Goal: Task Accomplishment & Management: Manage account settings

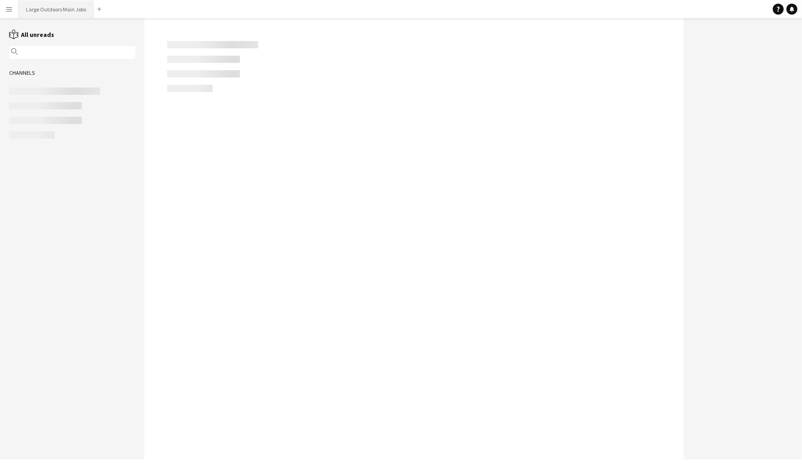
click at [64, 8] on button "Large Outdoors Main Jobs Close" at bounding box center [56, 9] width 75 height 18
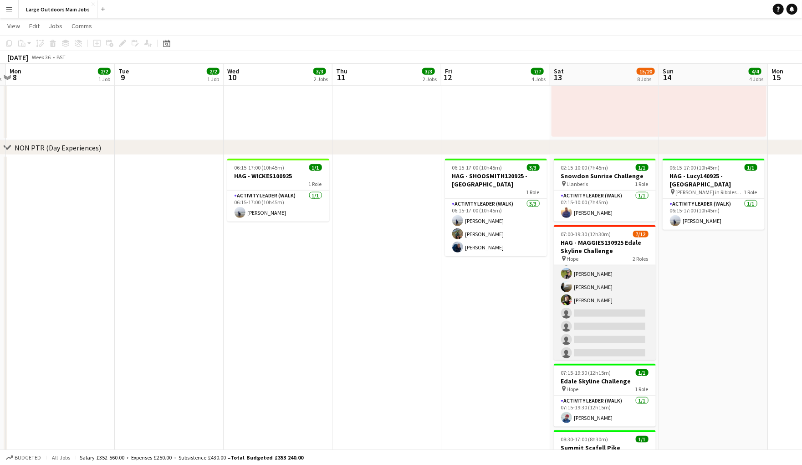
scroll to position [84, 0]
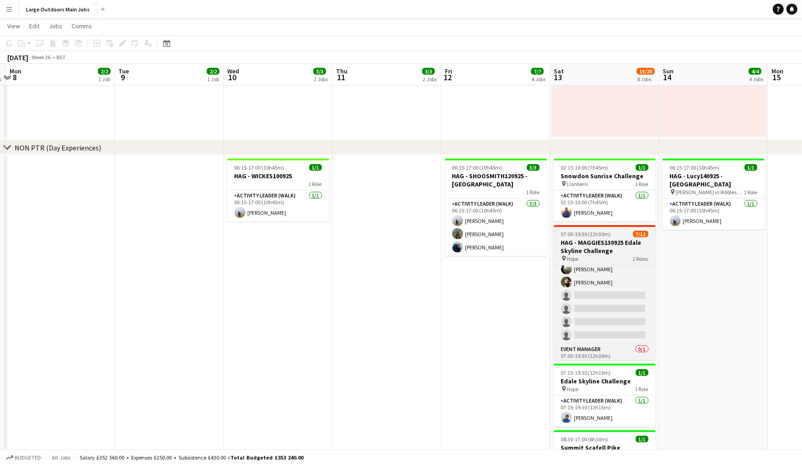
click at [585, 251] on app-job-card "07:00-19:30 (12h30m) 7/12 HAG - MAGGIES130925 Edale Skyline Challenge pin Hope …" at bounding box center [605, 292] width 102 height 135
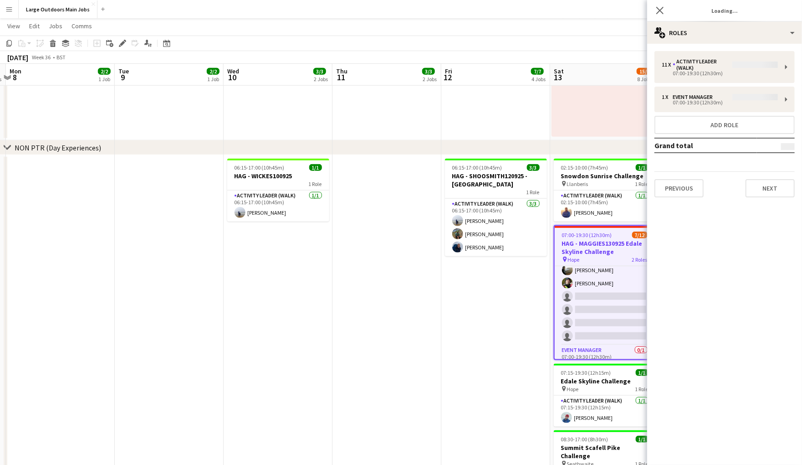
type input "**********"
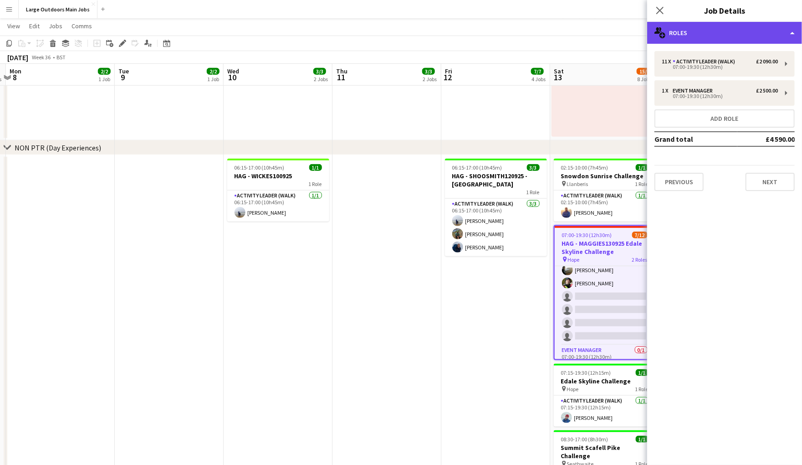
click at [724, 36] on div "multiple-users-add Roles" at bounding box center [724, 33] width 155 height 22
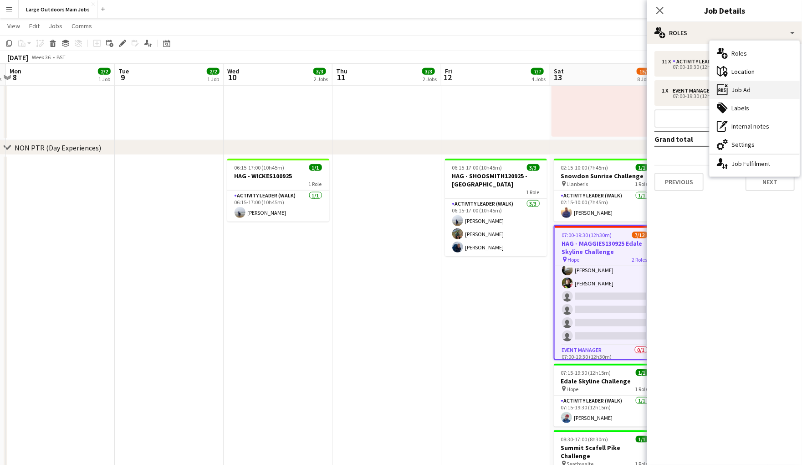
click at [745, 87] on div "ads-window Job Ad" at bounding box center [755, 90] width 90 height 18
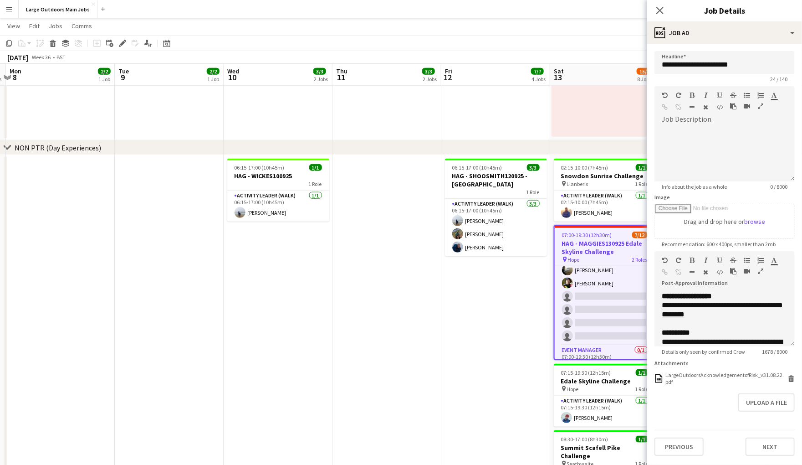
scroll to position [30, 0]
click at [658, 10] on icon "Close pop-in" at bounding box center [659, 10] width 9 height 9
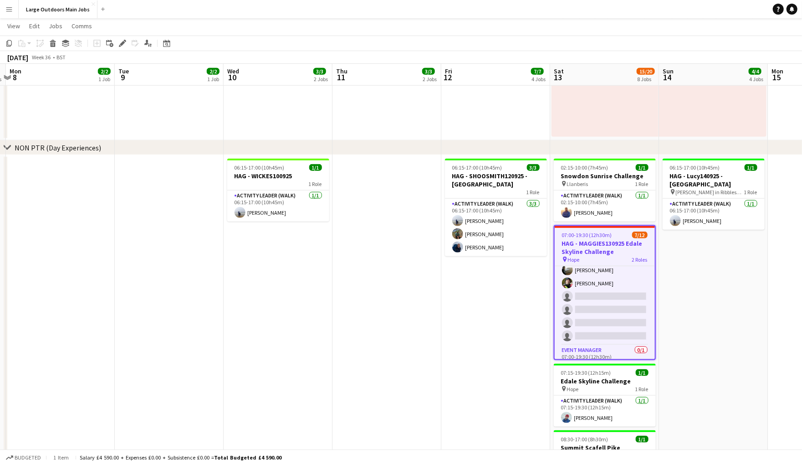
click at [416, 224] on app-date-cell at bounding box center [387, 346] width 109 height 383
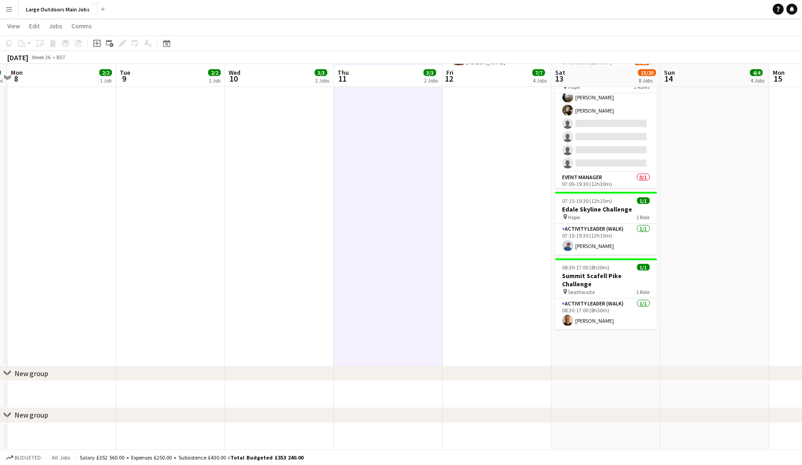
scroll to position [791, 0]
click at [162, 44] on div "Date picker" at bounding box center [166, 43] width 11 height 11
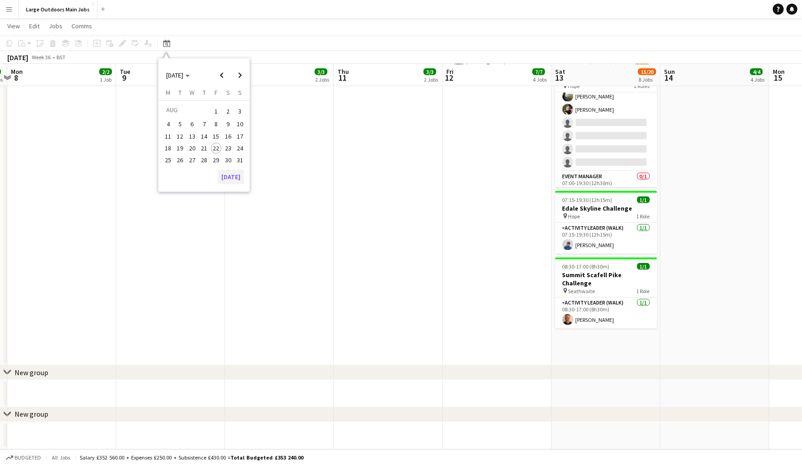
click at [235, 179] on button "[DATE]" at bounding box center [231, 176] width 26 height 15
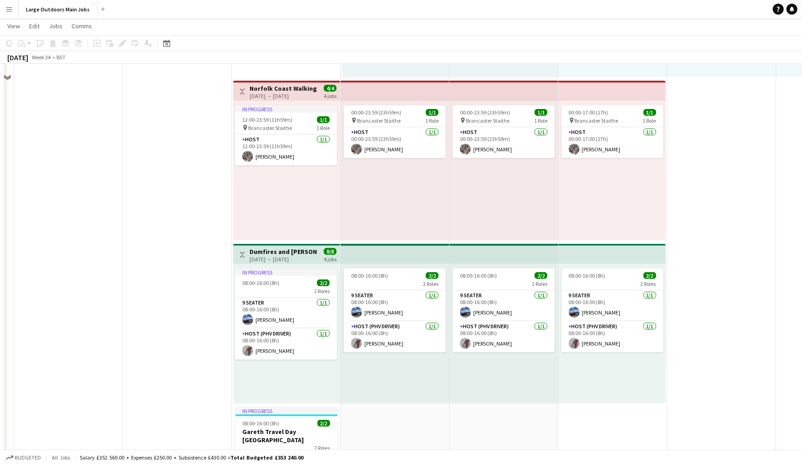
scroll to position [159, 0]
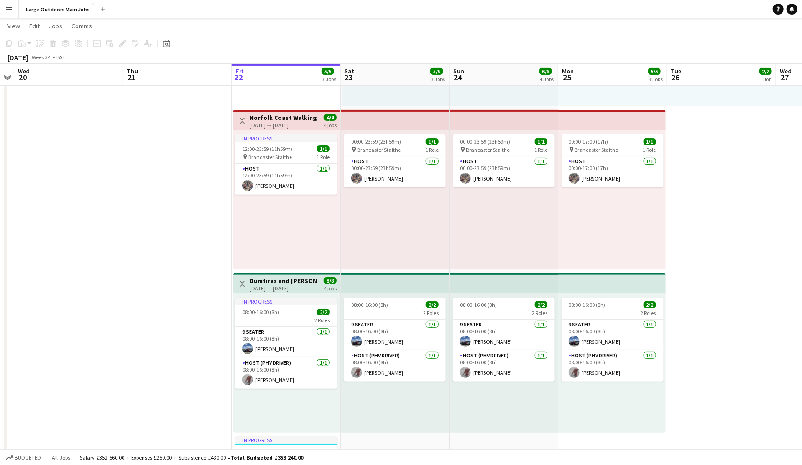
click at [271, 122] on h3 "Norfolk Coast Walking Weekend (3 nights)" at bounding box center [284, 117] width 68 height 8
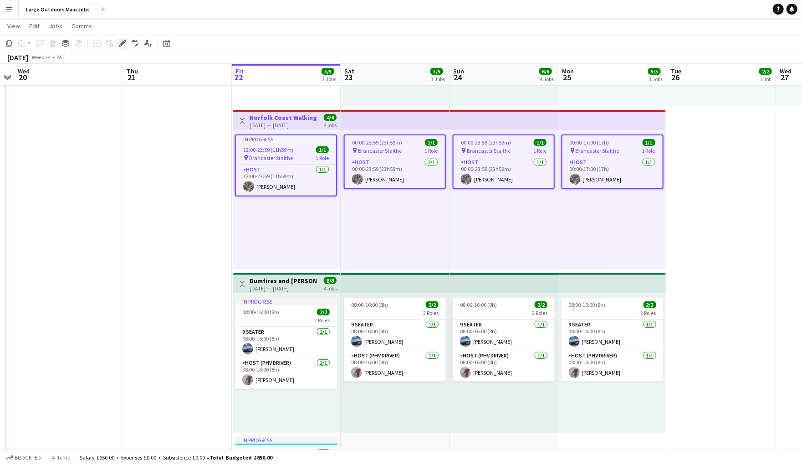
click at [119, 43] on icon "Edit" at bounding box center [122, 43] width 7 height 7
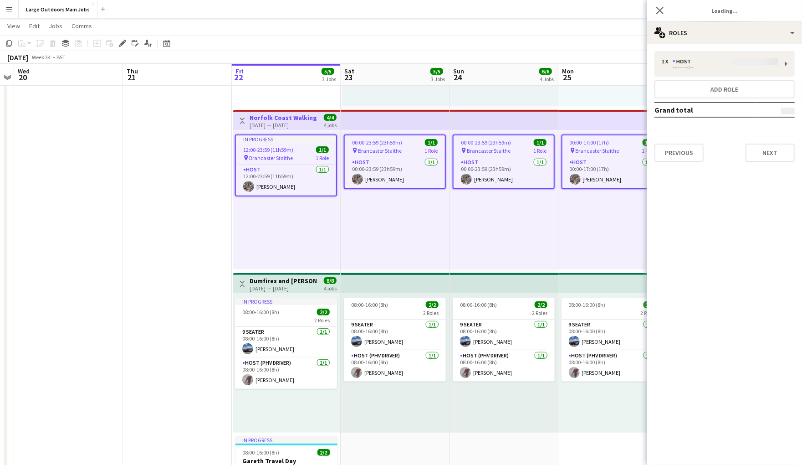
type input "**********"
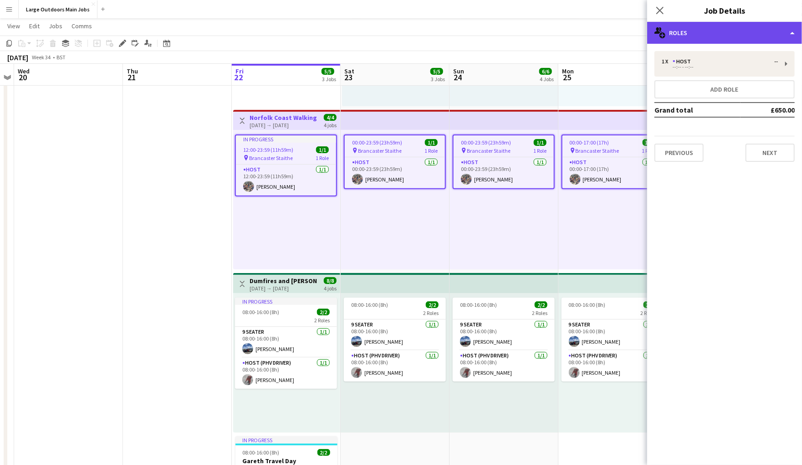
click at [772, 34] on div "multiple-users-add Roles" at bounding box center [724, 33] width 155 height 22
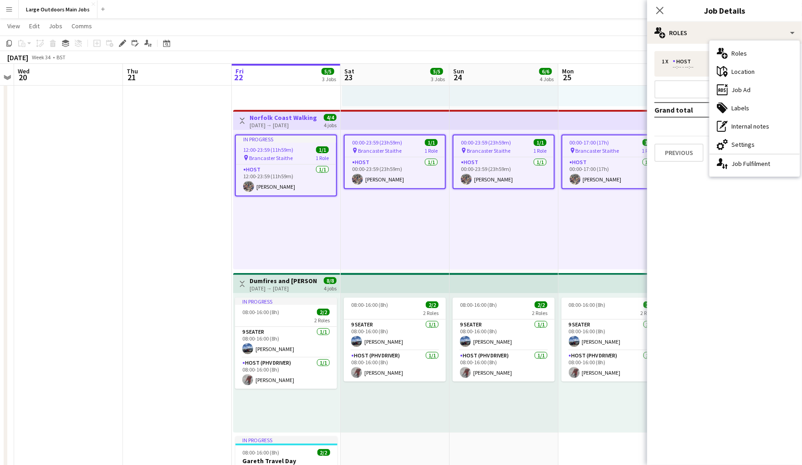
click at [757, 96] on div "ads-window Job Ad" at bounding box center [755, 90] width 90 height 18
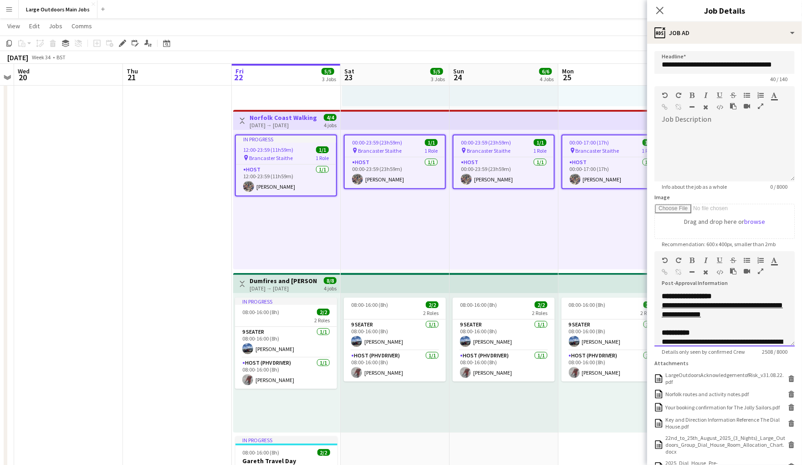
click at [760, 274] on icon "button" at bounding box center [760, 271] width 5 height 6
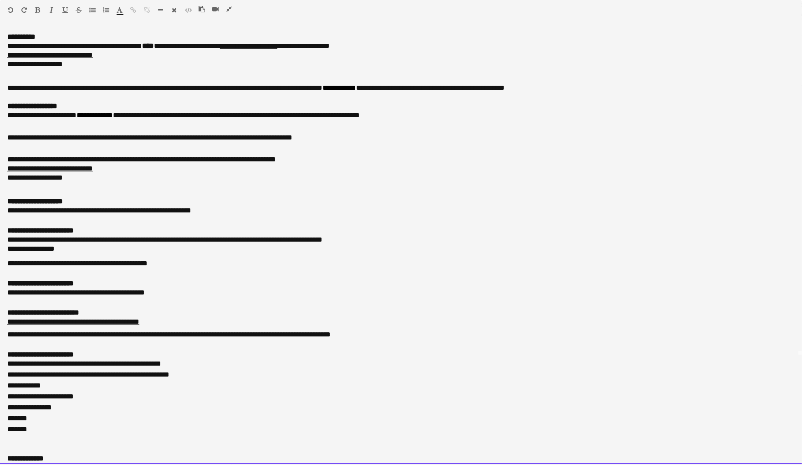
scroll to position [139, 0]
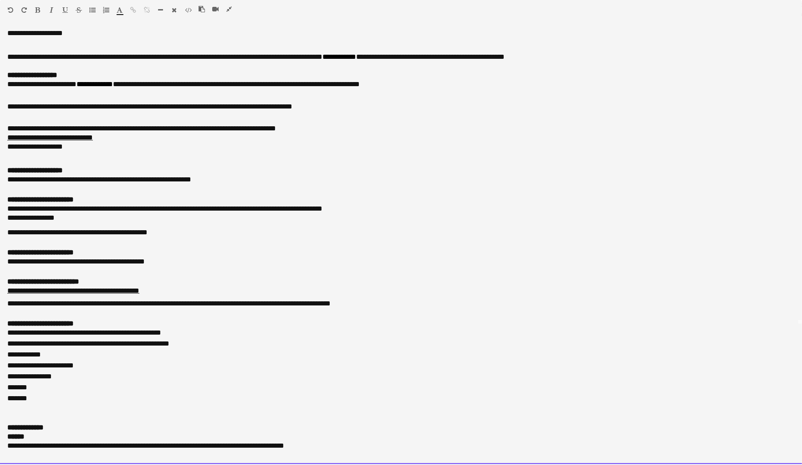
click at [139, 294] on link "**********" at bounding box center [73, 290] width 132 height 7
click at [130, 294] on link "**********" at bounding box center [73, 290] width 132 height 7
drag, startPoint x: 211, startPoint y: 334, endPoint x: -5, endPoint y: 338, distance: 216.9
copy div "**********"
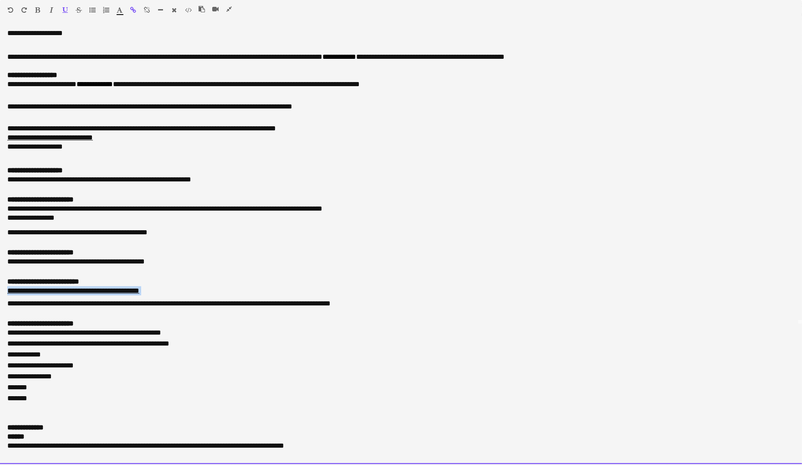
click at [231, 10] on icon "button" at bounding box center [228, 9] width 5 height 6
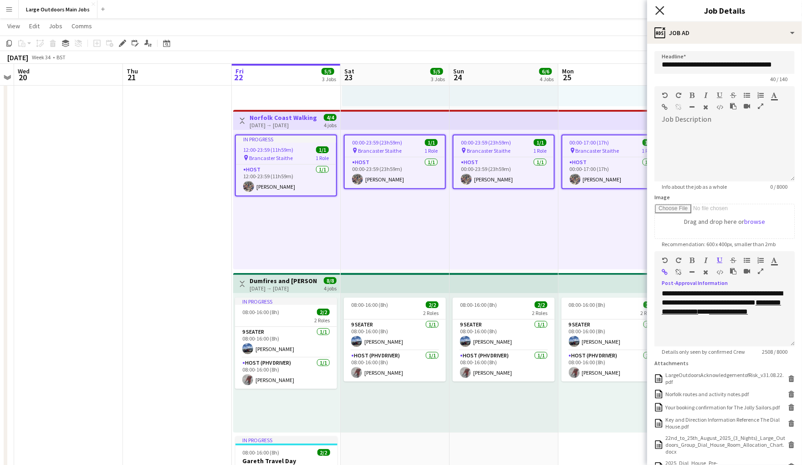
click at [656, 9] on icon "Close pop-in" at bounding box center [659, 10] width 9 height 9
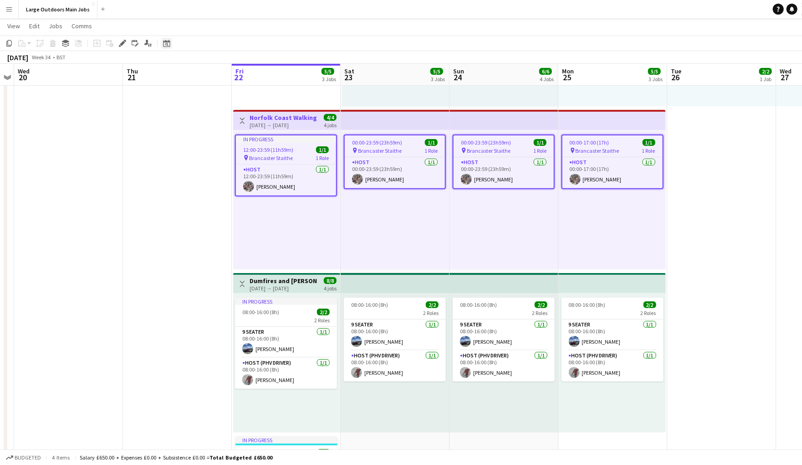
click at [169, 41] on icon at bounding box center [166, 43] width 7 height 7
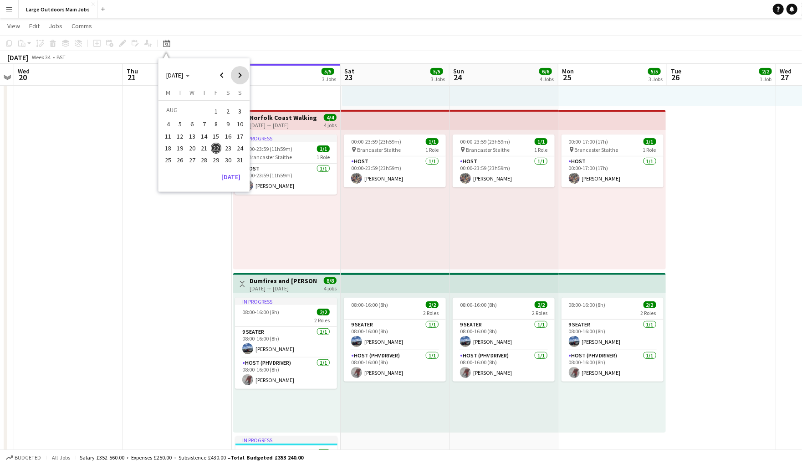
click at [239, 72] on span "Next month" at bounding box center [240, 75] width 18 height 18
click at [215, 163] on span "26" at bounding box center [216, 157] width 11 height 11
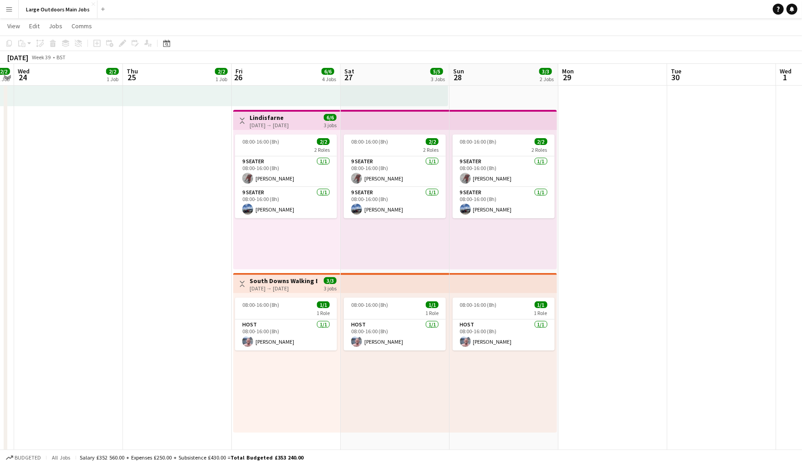
click at [362, 287] on app-top-bar at bounding box center [395, 283] width 109 height 20
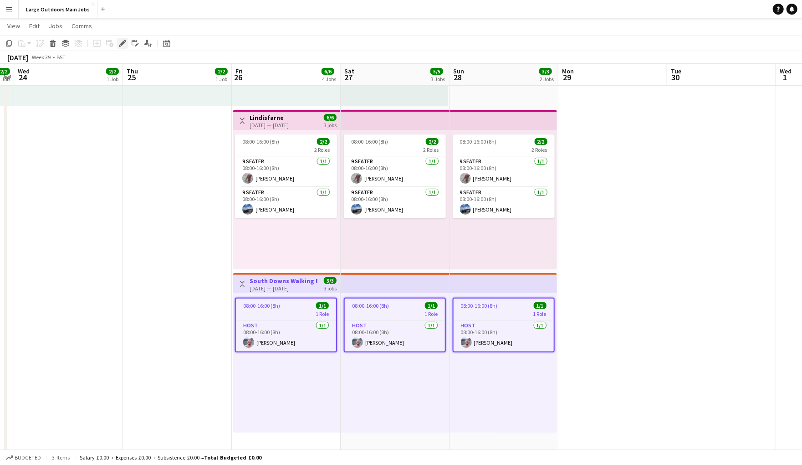
click at [125, 41] on icon at bounding box center [125, 41] width 2 height 2
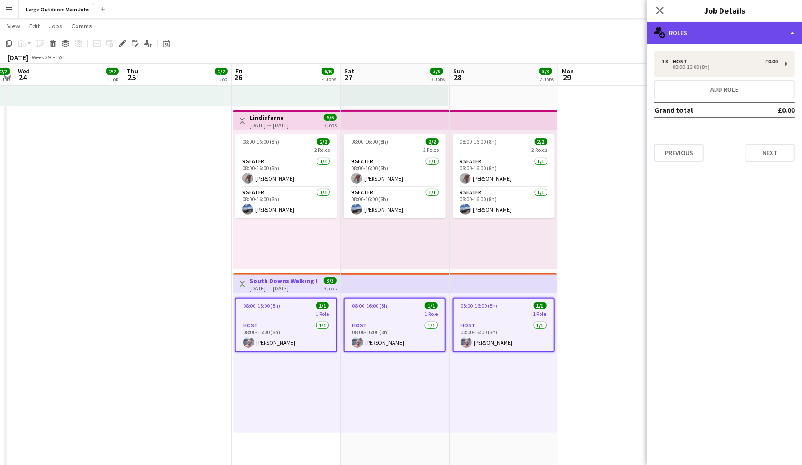
click at [742, 31] on div "multiple-users-add Roles" at bounding box center [724, 33] width 155 height 22
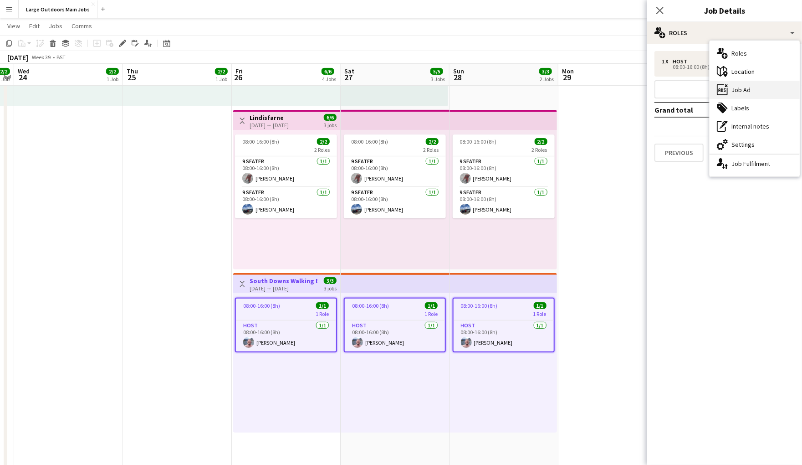
click at [750, 85] on div "ads-window Job Ad" at bounding box center [755, 90] width 90 height 18
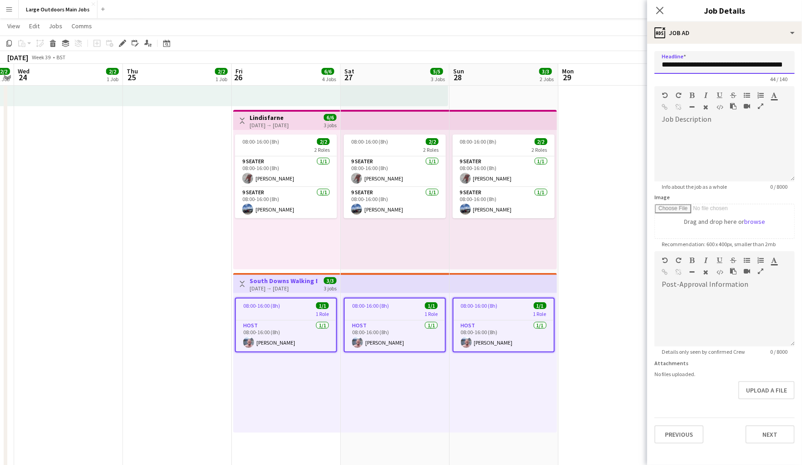
click at [731, 65] on input "**********" at bounding box center [725, 62] width 140 height 23
click at [665, 10] on app-icon "Close pop-in" at bounding box center [660, 10] width 13 height 13
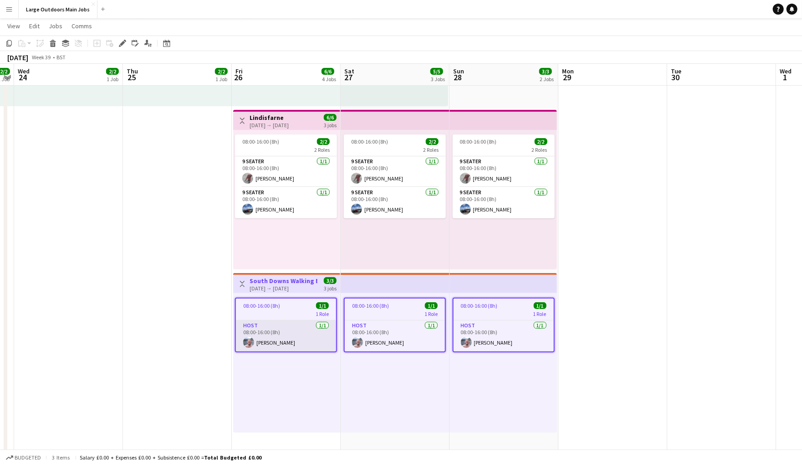
click at [271, 348] on app-card-role "Host [DATE] 08:00-16:00 (8h) [PERSON_NAME]" at bounding box center [286, 335] width 100 height 31
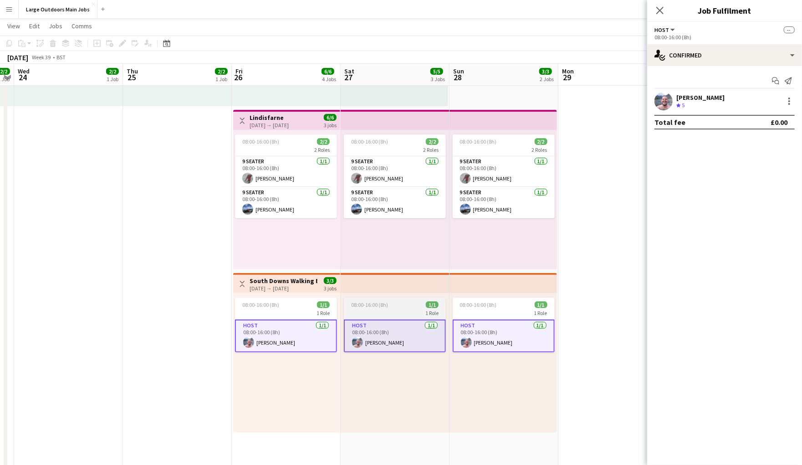
scroll to position [0, 308]
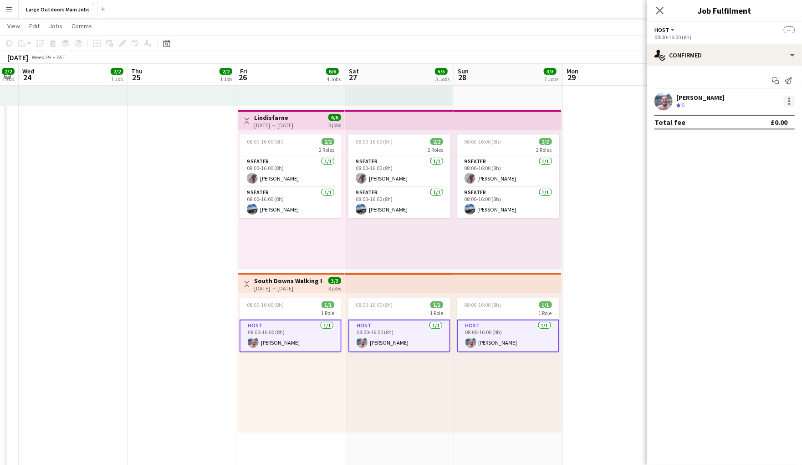
click at [790, 105] on div at bounding box center [789, 101] width 11 height 11
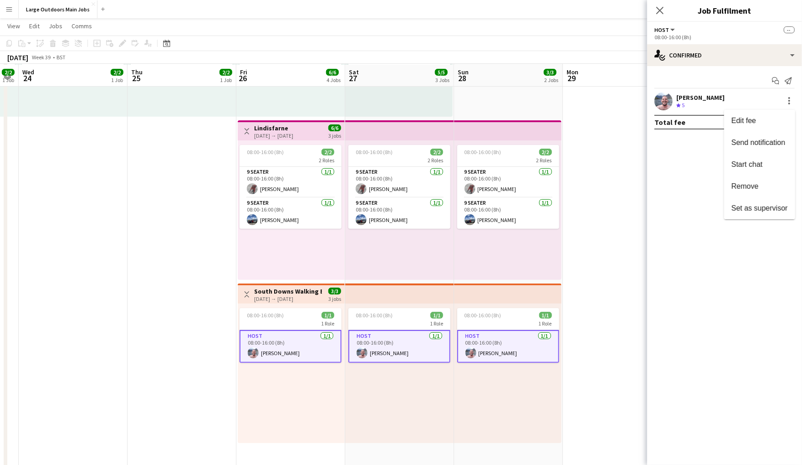
scroll to position [148, 0]
click at [754, 182] on span "Remove" at bounding box center [745, 186] width 27 height 8
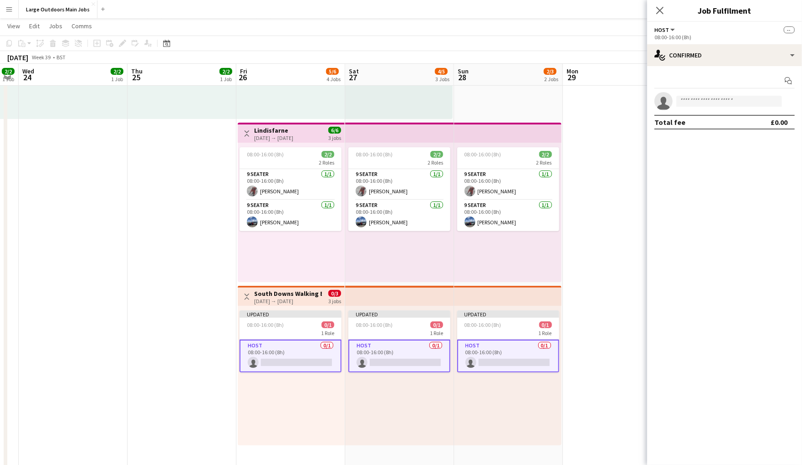
scroll to position [142, 0]
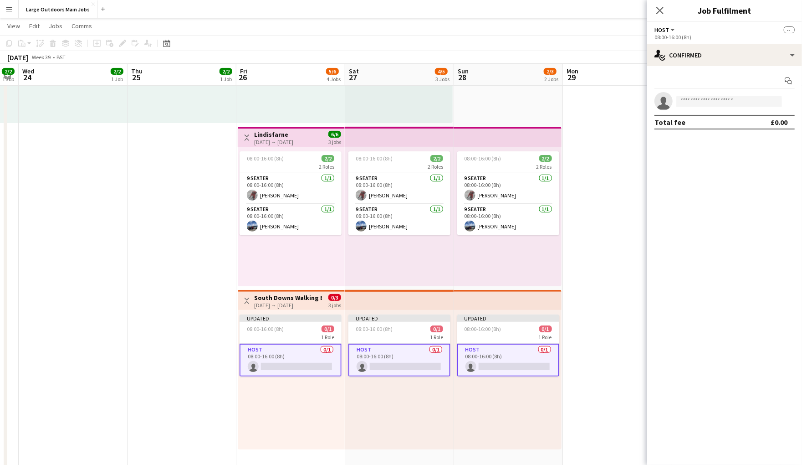
click at [339, 301] on span "0/3" at bounding box center [334, 297] width 13 height 7
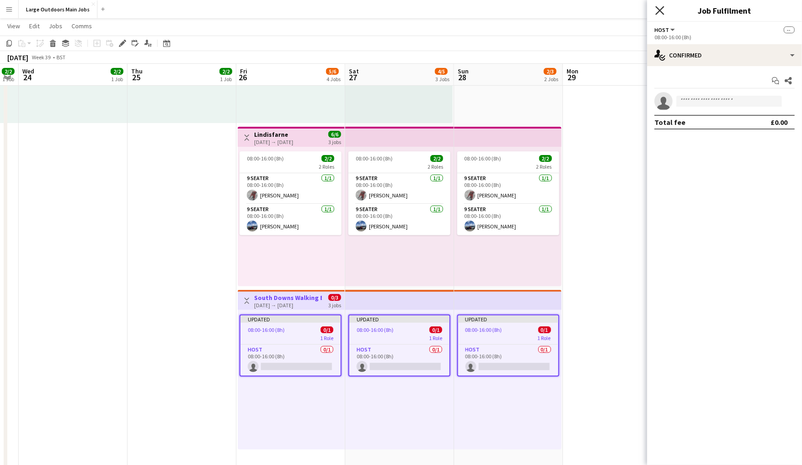
click at [660, 10] on icon at bounding box center [659, 10] width 9 height 9
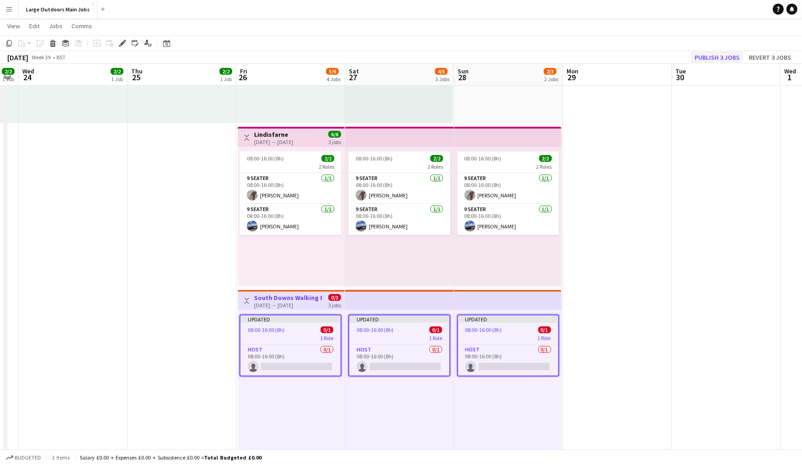
click at [716, 58] on button "Publish 3 jobs" at bounding box center [717, 57] width 52 height 12
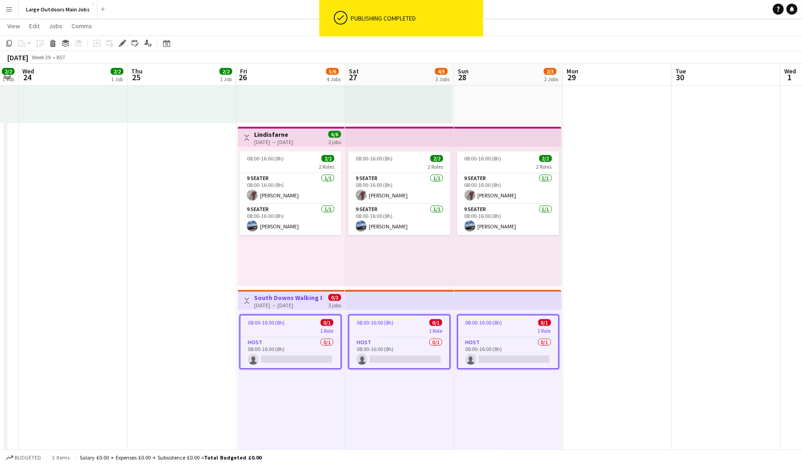
click at [296, 302] on h3 "South Downs Walking Break - The Seven Sister" at bounding box center [288, 297] width 68 height 8
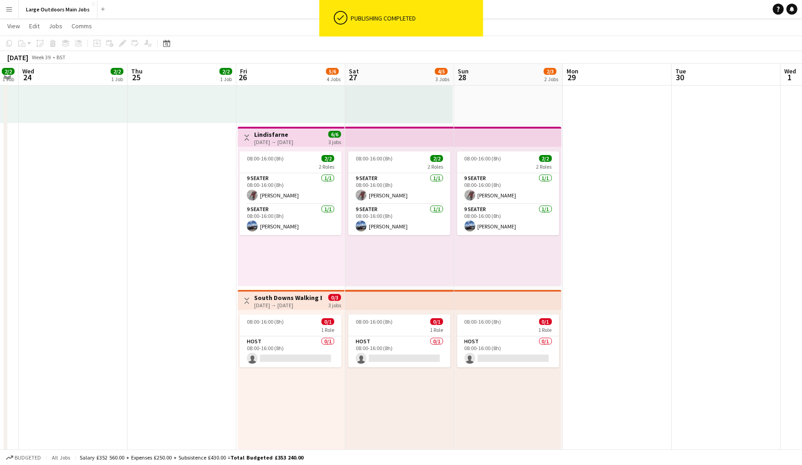
click at [296, 302] on h3 "South Downs Walking Break - The Seven Sister" at bounding box center [288, 297] width 68 height 8
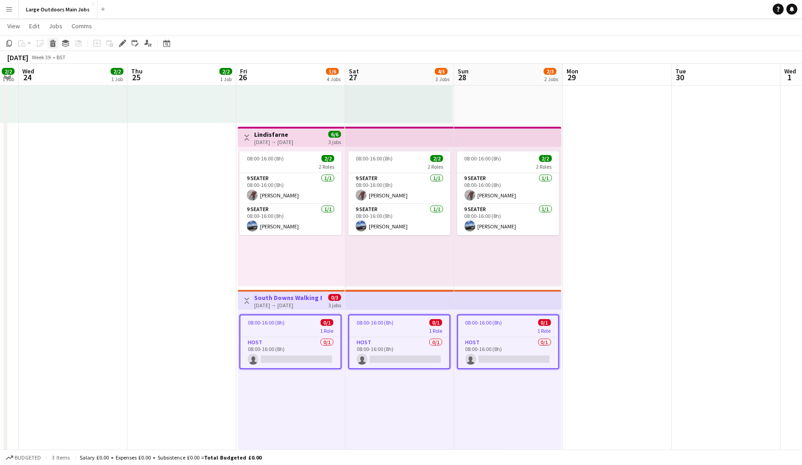
click at [53, 44] on icon "Delete" at bounding box center [52, 43] width 7 height 7
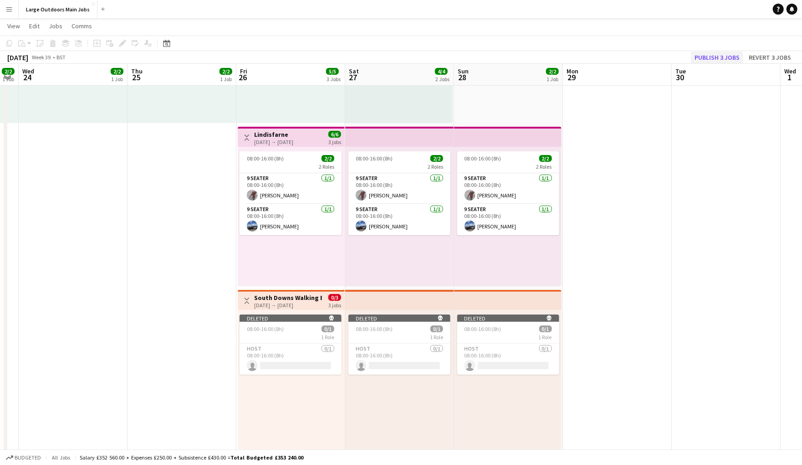
click at [715, 57] on button "Publish 3 jobs" at bounding box center [717, 57] width 52 height 12
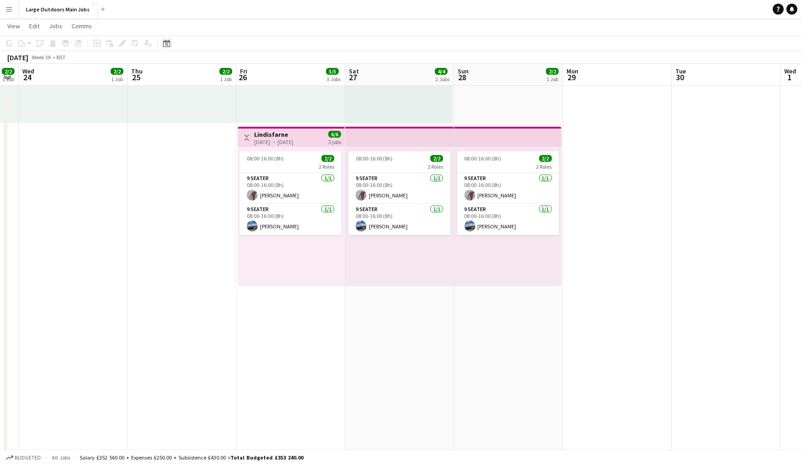
click at [164, 43] on icon "Date picker" at bounding box center [166, 43] width 7 height 7
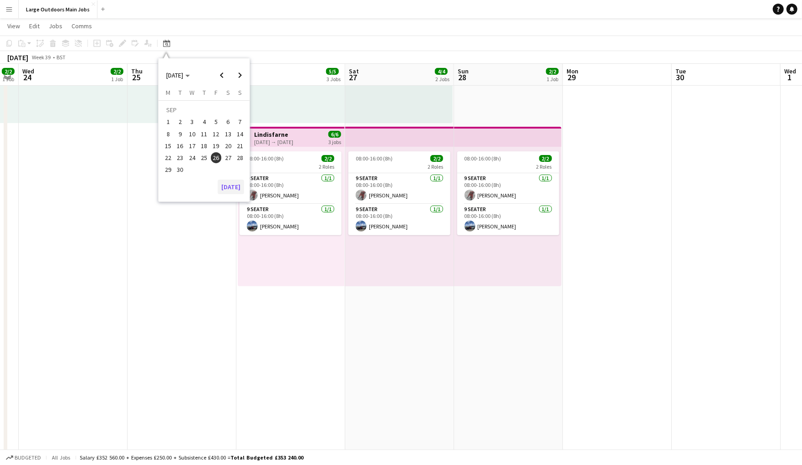
click at [234, 191] on button "[DATE]" at bounding box center [231, 186] width 26 height 15
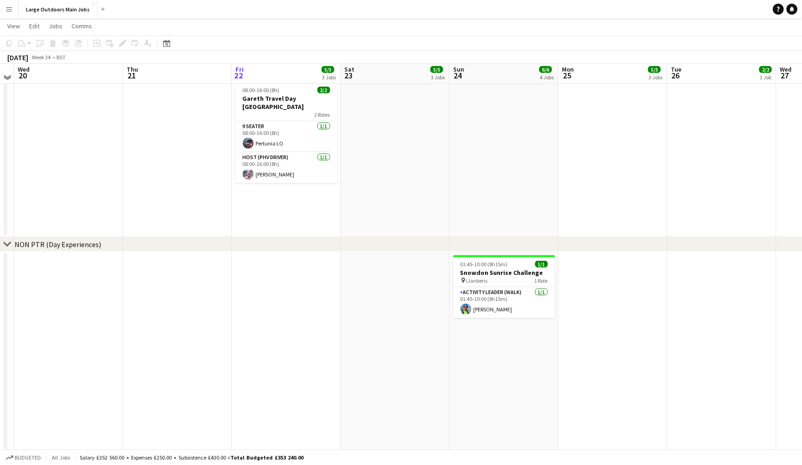
scroll to position [524, 0]
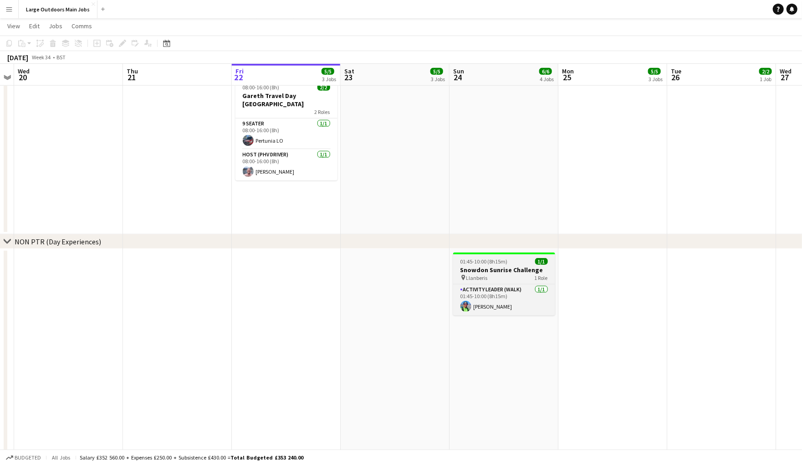
click at [482, 274] on h3 "Snowdon Sunrise Challenge" at bounding box center [504, 270] width 102 height 8
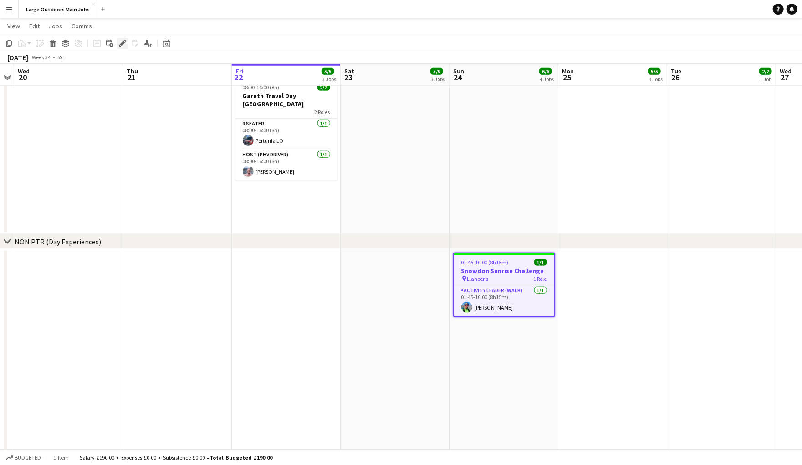
click at [120, 43] on icon "Edit" at bounding box center [122, 43] width 7 height 7
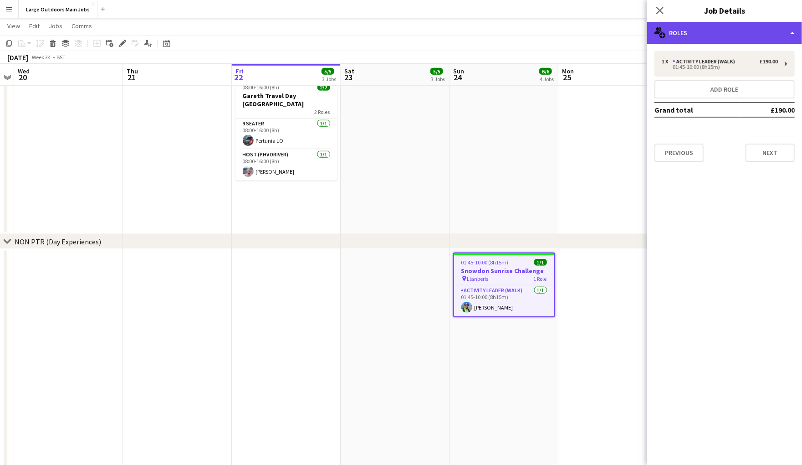
click at [689, 28] on div "multiple-users-add Roles" at bounding box center [724, 33] width 155 height 22
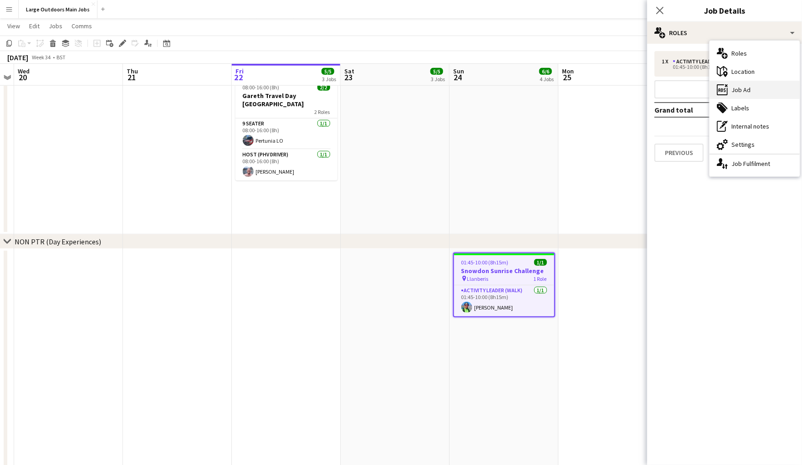
click at [752, 93] on div "ads-window Job Ad" at bounding box center [755, 90] width 90 height 18
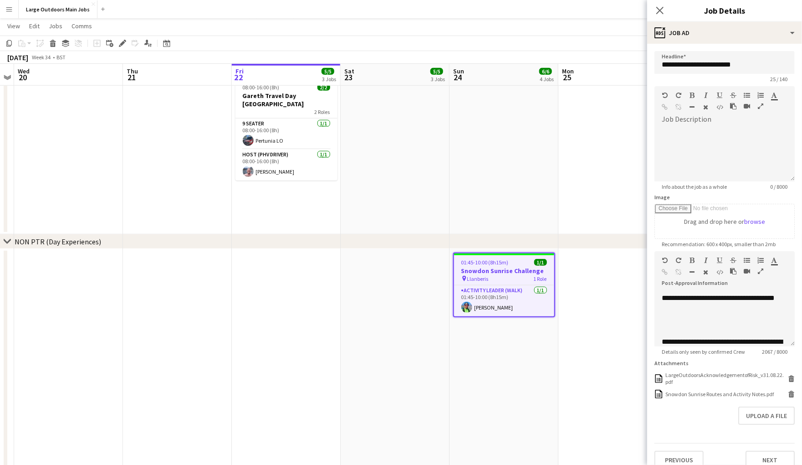
scroll to position [150, 0]
click at [765, 425] on button "Upload a file" at bounding box center [766, 415] width 56 height 18
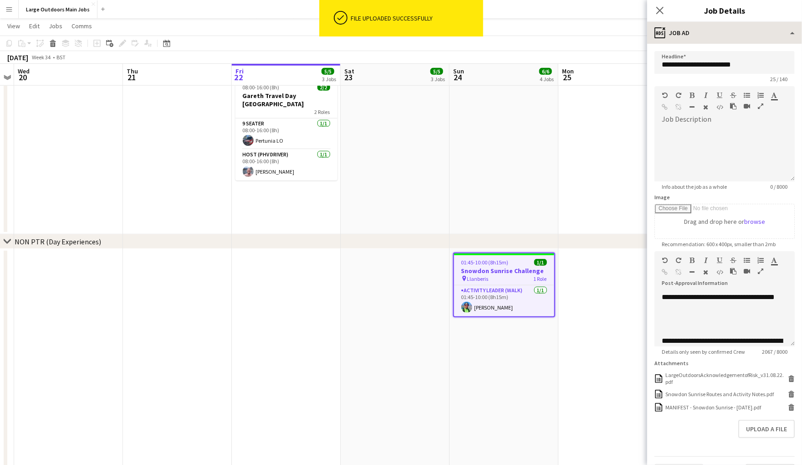
click at [658, 8] on icon at bounding box center [659, 10] width 7 height 7
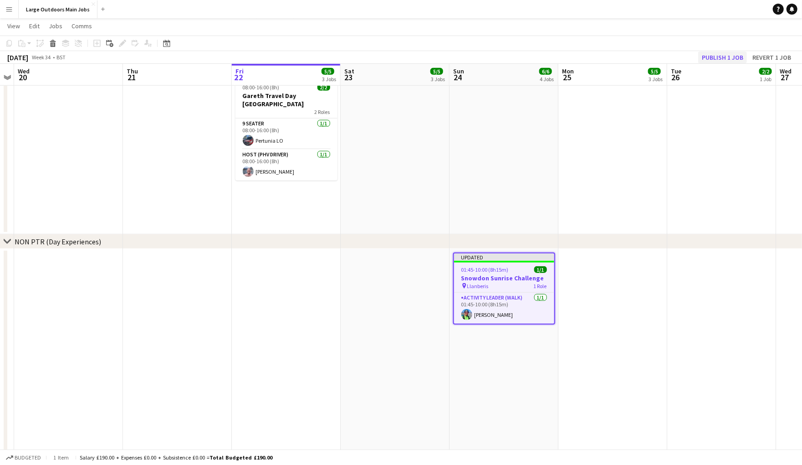
click at [700, 56] on button "Publish 1 job" at bounding box center [722, 57] width 49 height 12
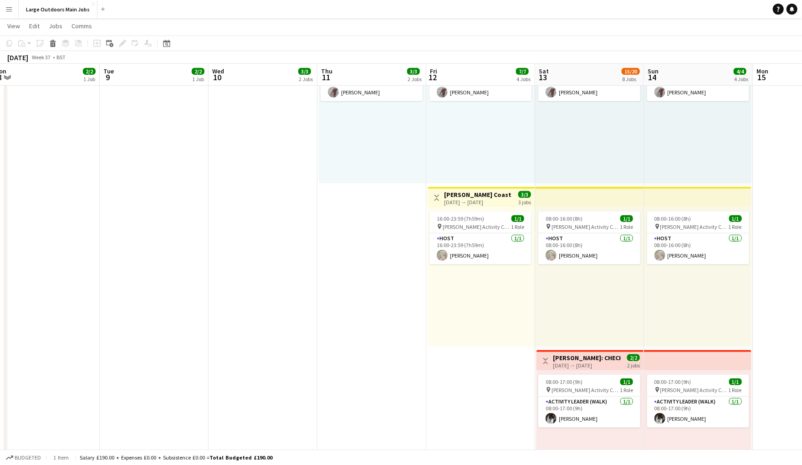
scroll to position [247, 0]
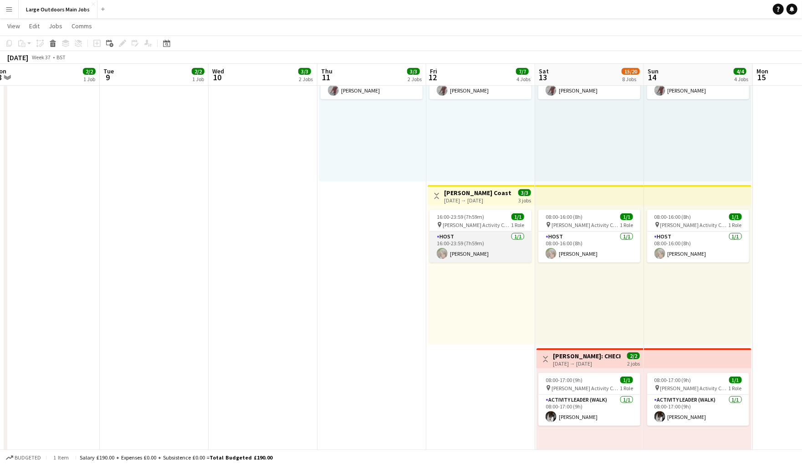
click at [487, 262] on app-card-role "Host [DATE] 16:00-23:59 (7h59m) [PERSON_NAME]" at bounding box center [481, 246] width 102 height 31
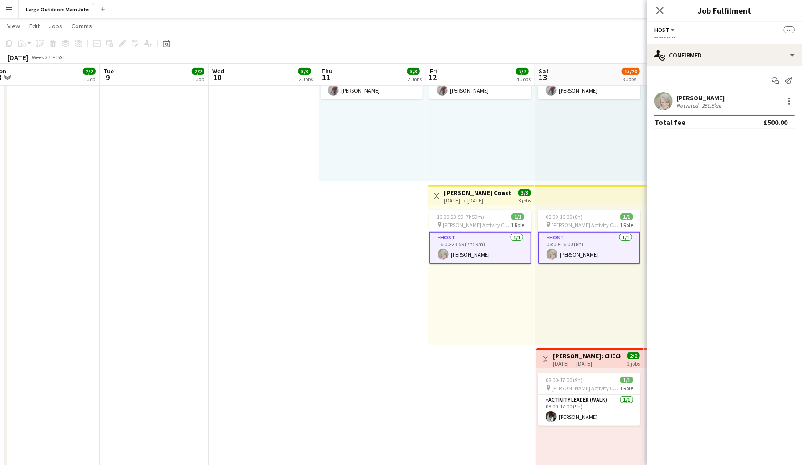
click at [688, 98] on div "[PERSON_NAME]" at bounding box center [700, 98] width 48 height 8
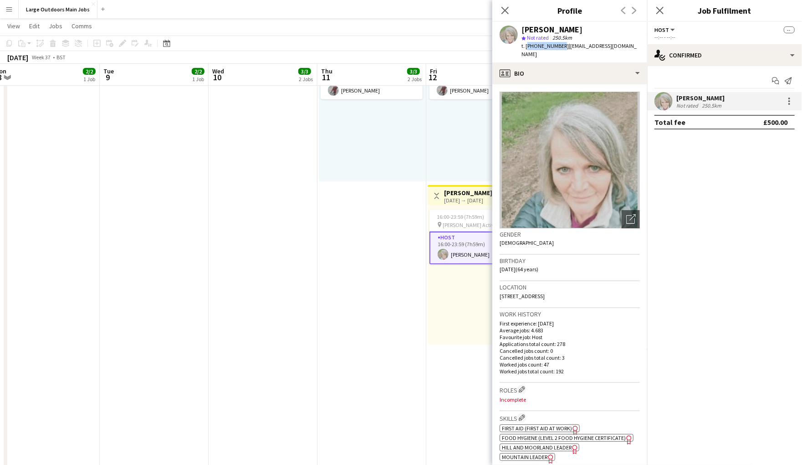
drag, startPoint x: 527, startPoint y: 51, endPoint x: 568, endPoint y: 51, distance: 41.4
click at [568, 49] on span "t. [PHONE_NUMBER]" at bounding box center [545, 45] width 47 height 7
click at [569, 49] on span "t. [PHONE_NUMBER]" at bounding box center [545, 45] width 47 height 7
drag, startPoint x: 566, startPoint y: 51, endPoint x: 526, endPoint y: 49, distance: 40.1
click at [526, 49] on span "t. [PHONE_NUMBER]" at bounding box center [545, 45] width 47 height 7
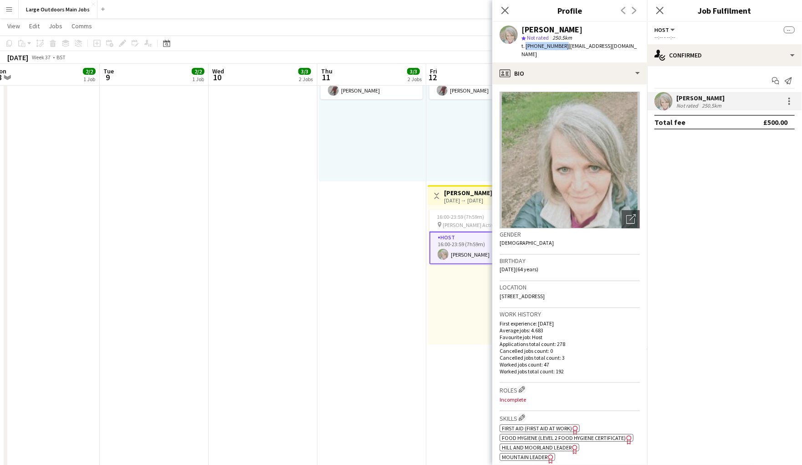
copy span "[PHONE_NUMBER]"
click at [510, 5] on app-icon "Close pop-in" at bounding box center [505, 10] width 13 height 13
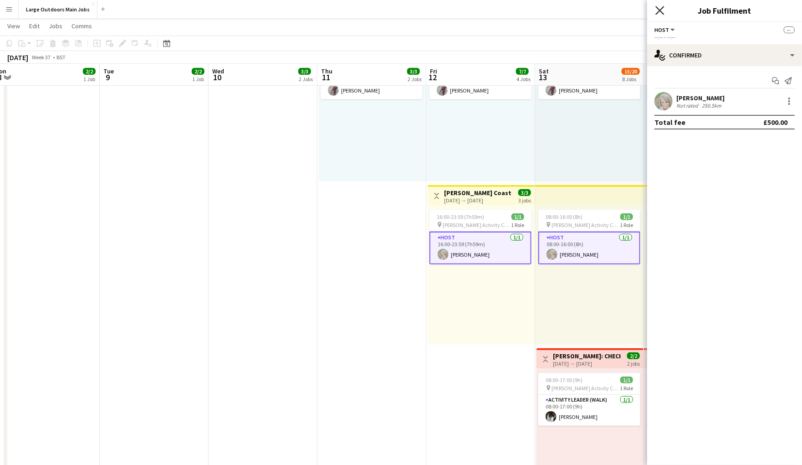
click at [662, 10] on icon "Close pop-in" at bounding box center [659, 10] width 9 height 9
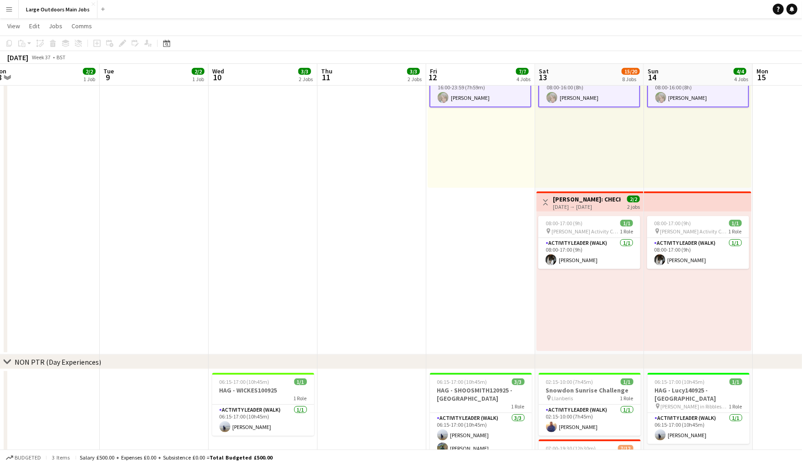
scroll to position [0, 335]
